Goal: Task Accomplishment & Management: Manage account settings

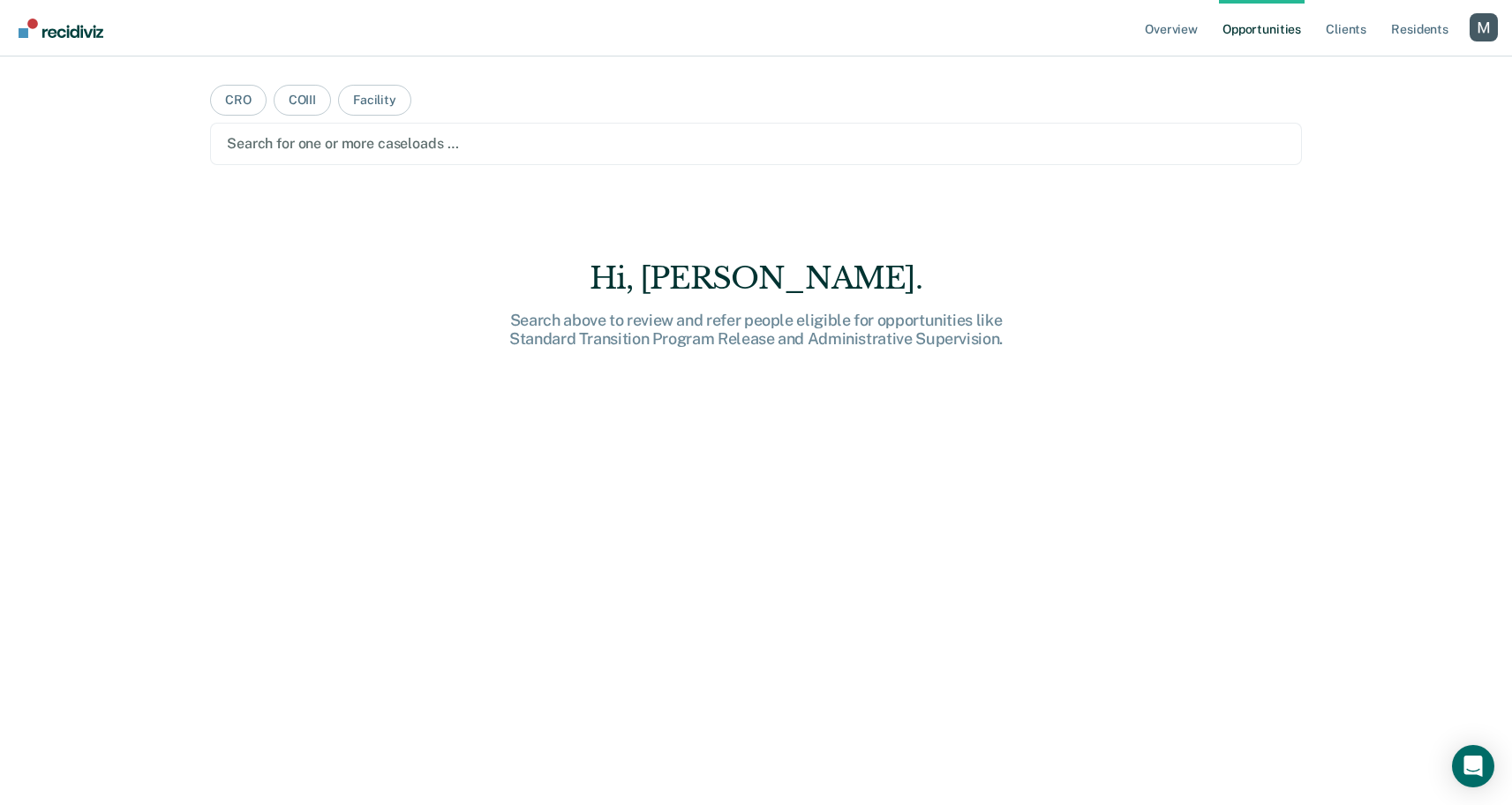
click at [1481, 33] on div "Profile dropdown button" at bounding box center [1484, 27] width 28 height 28
click at [1350, 69] on link "Profile" at bounding box center [1413, 71] width 142 height 15
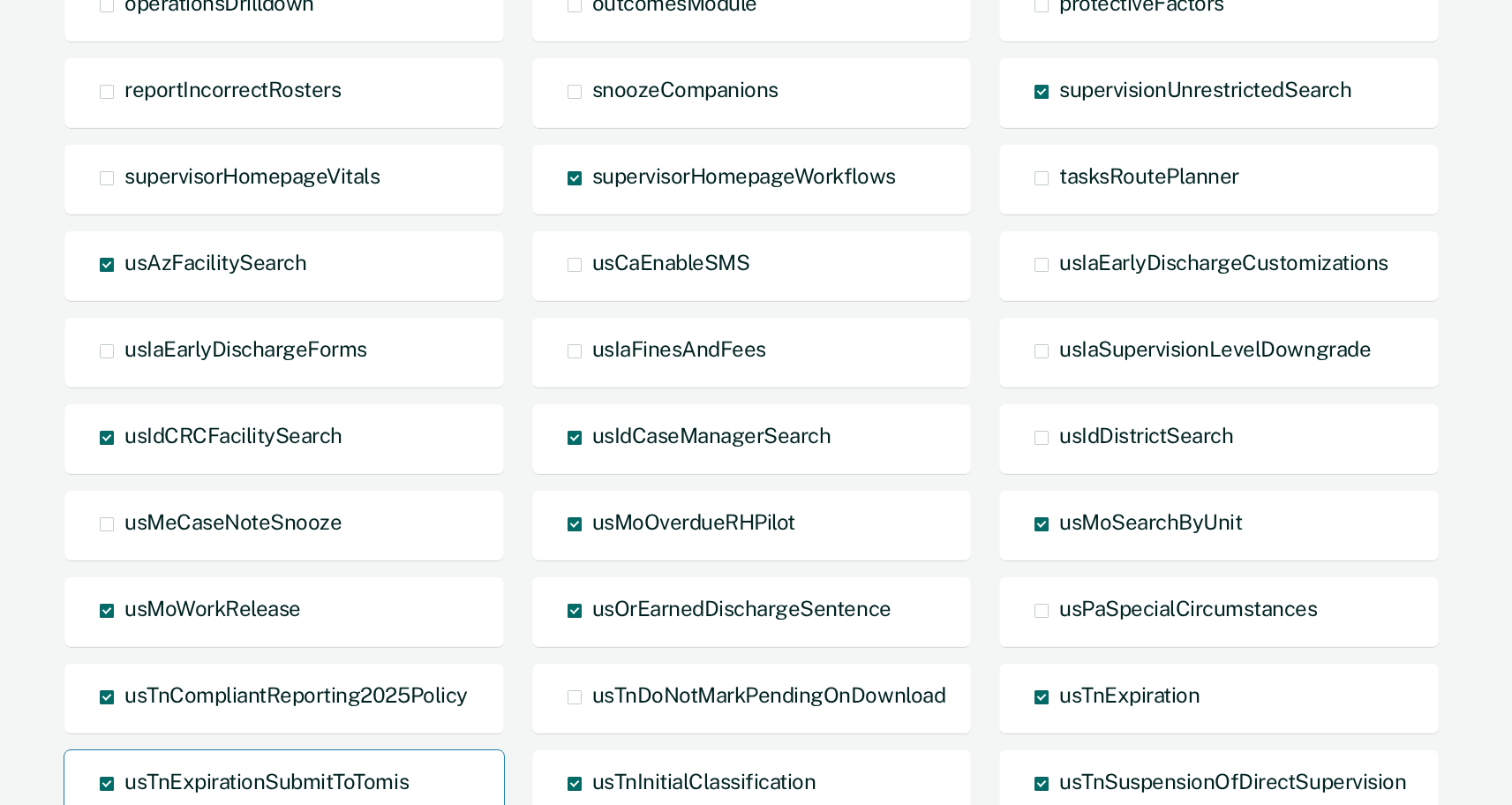
scroll to position [1307, 0]
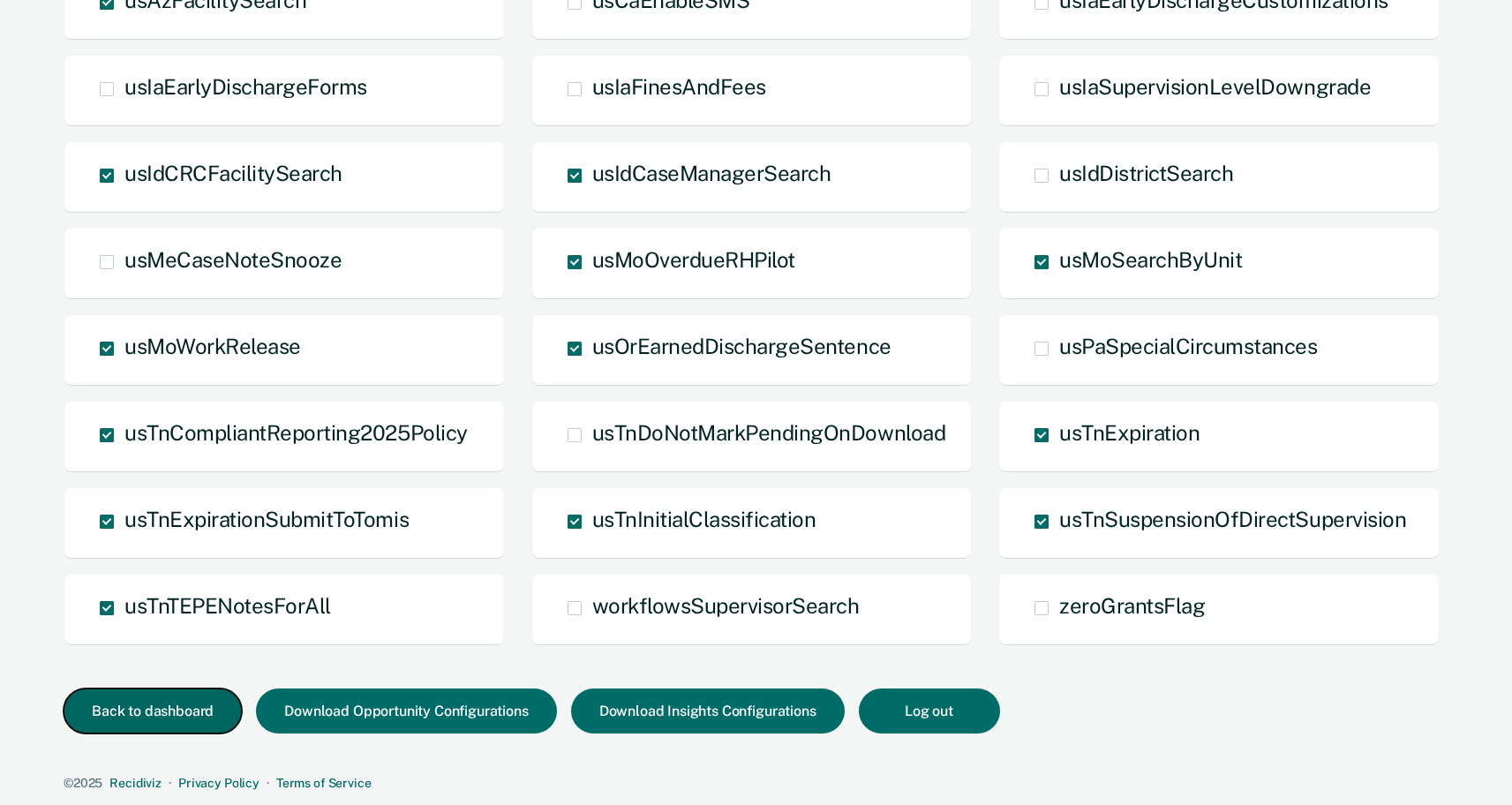
click at [126, 718] on button "Back to dashboard" at bounding box center [152, 711] width 179 height 45
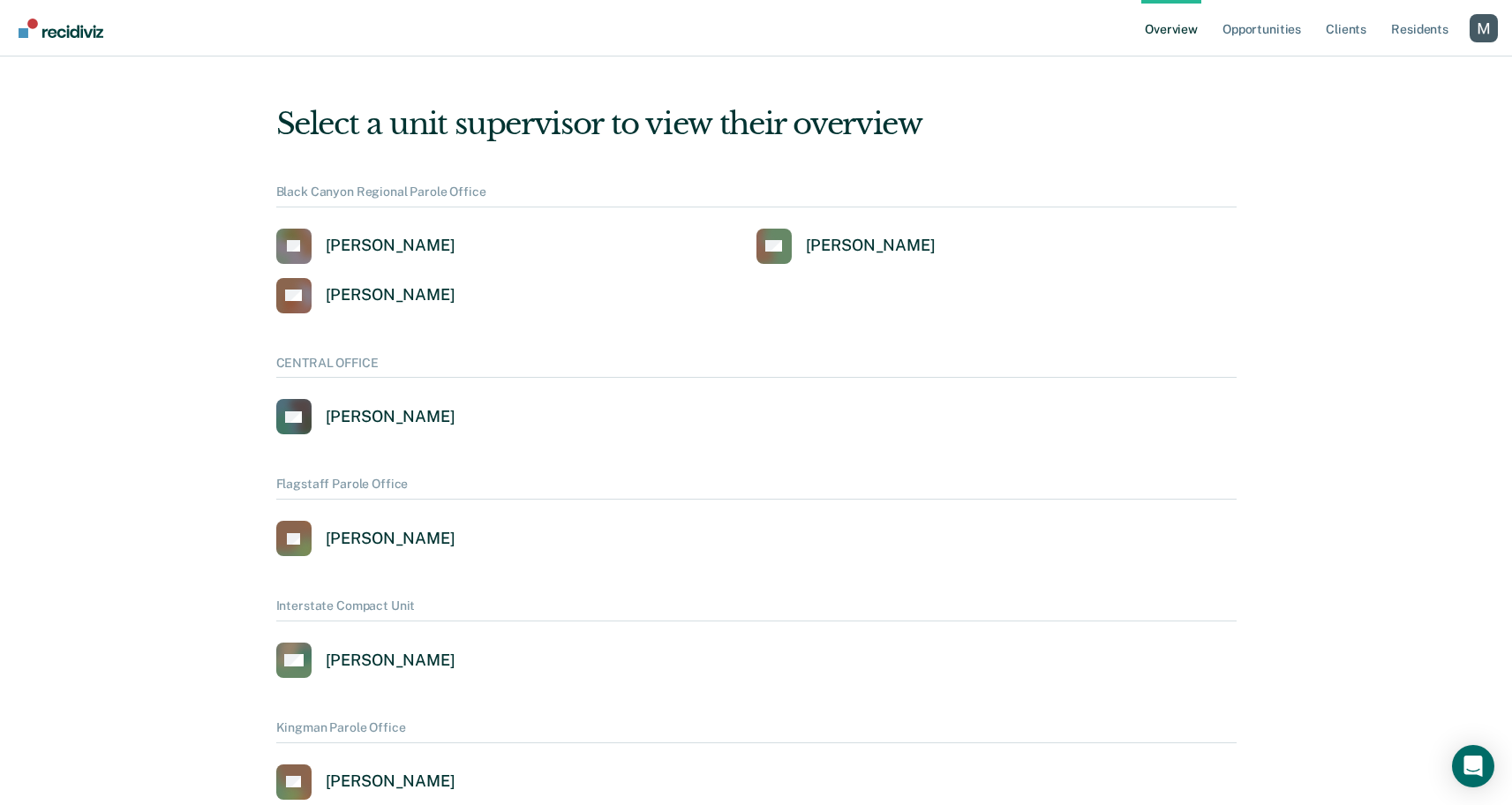
click at [1485, 25] on div "Profile dropdown button" at bounding box center [1484, 27] width 28 height 28
click at [1470, 38] on div "Profile dropdown button" at bounding box center [1484, 27] width 28 height 28
click at [1375, 110] on link "Log Out" at bounding box center [1413, 113] width 142 height 15
